Goal: Transaction & Acquisition: Purchase product/service

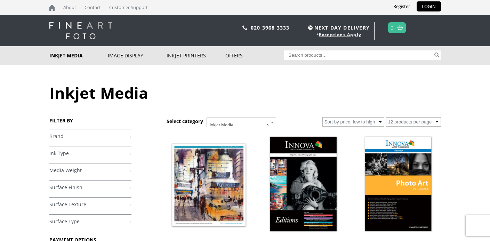
click at [59, 136] on link "+" at bounding box center [90, 136] width 82 height 7
click at [51, 197] on input "Hahnemuhle (27)" at bounding box center [51, 196] width 5 height 5
checkbox input "true"
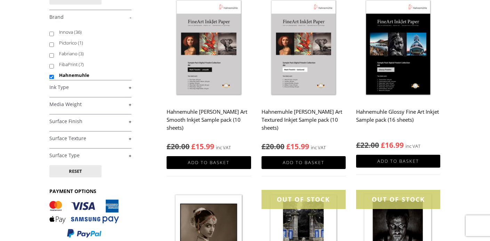
scroll to position [117, 0]
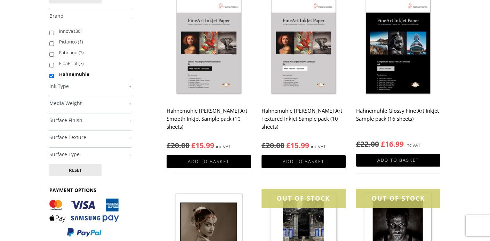
click at [121, 151] on link "+" at bounding box center [90, 154] width 82 height 7
